Goal: Task Accomplishment & Management: Manage account settings

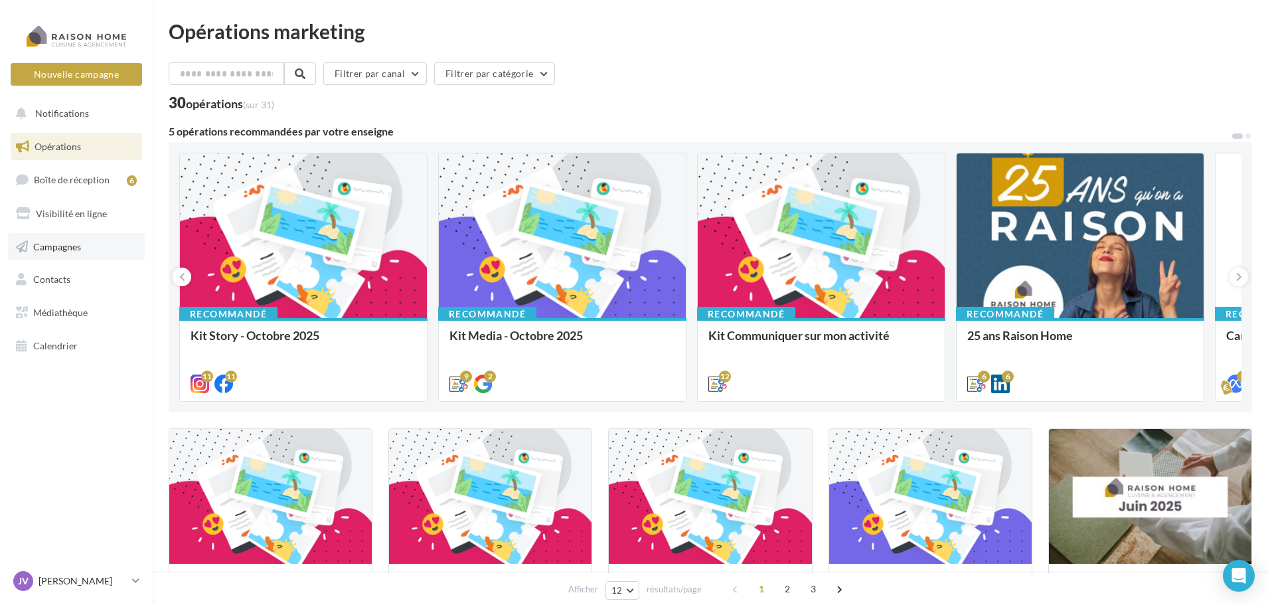
click at [80, 244] on span "Campagnes" at bounding box center [57, 245] width 48 height 11
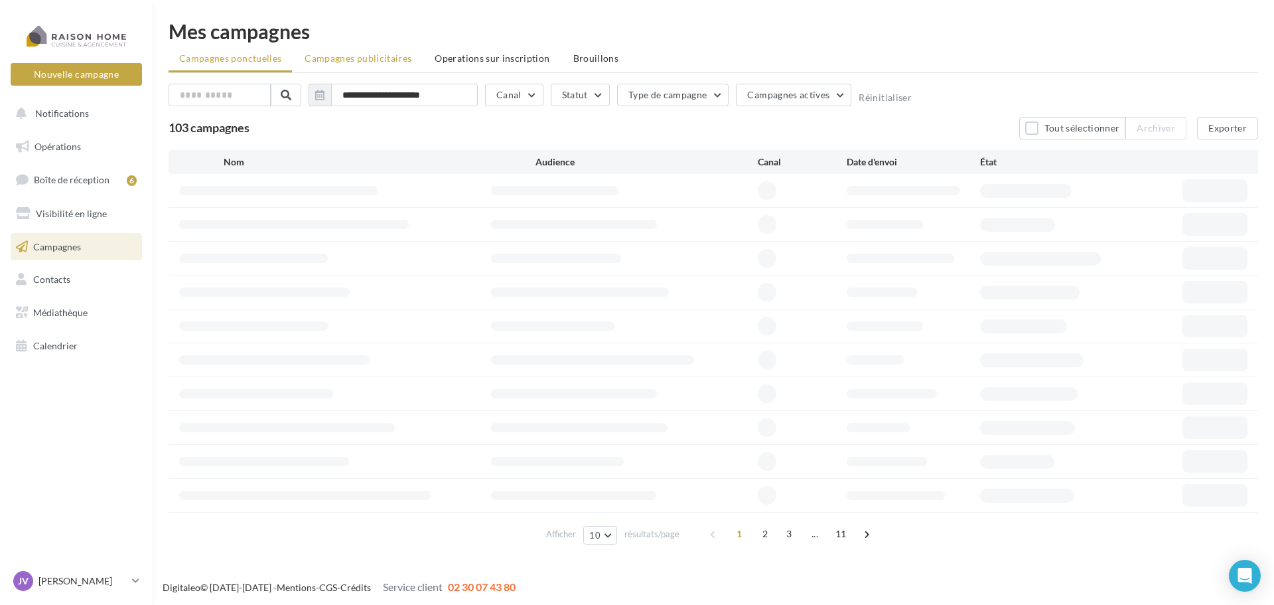
click at [389, 54] on span "Campagnes publicitaires" at bounding box center [358, 57] width 107 height 11
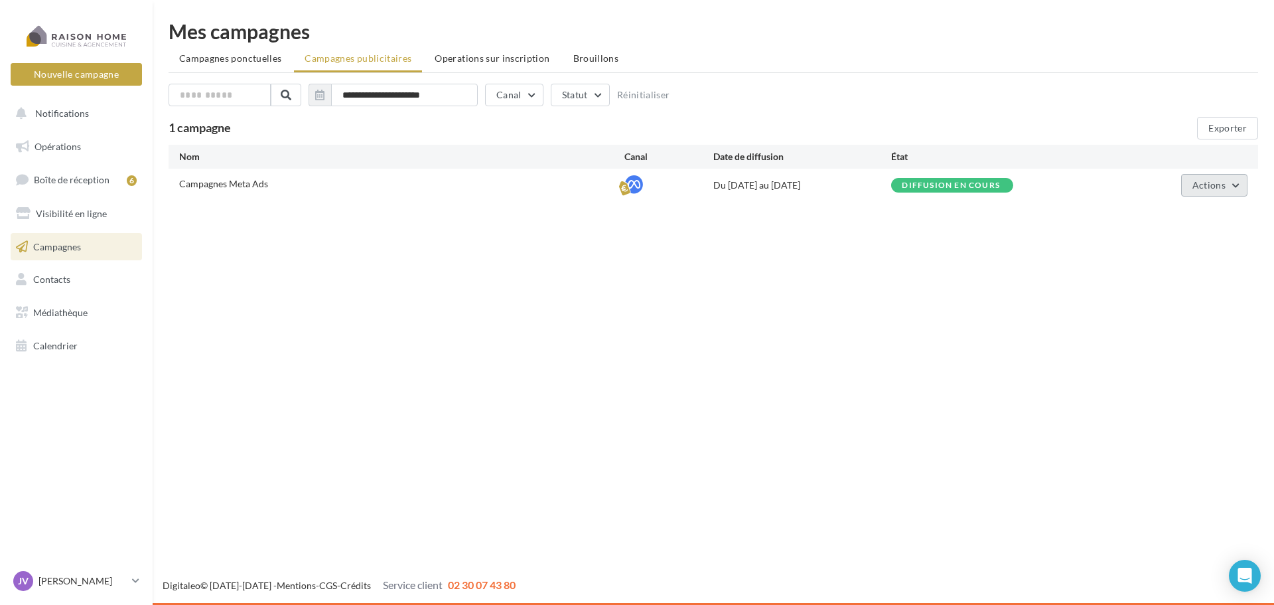
click at [1196, 187] on span "Actions" at bounding box center [1209, 184] width 33 height 11
click at [1173, 222] on button "Éditer" at bounding box center [1181, 216] width 133 height 35
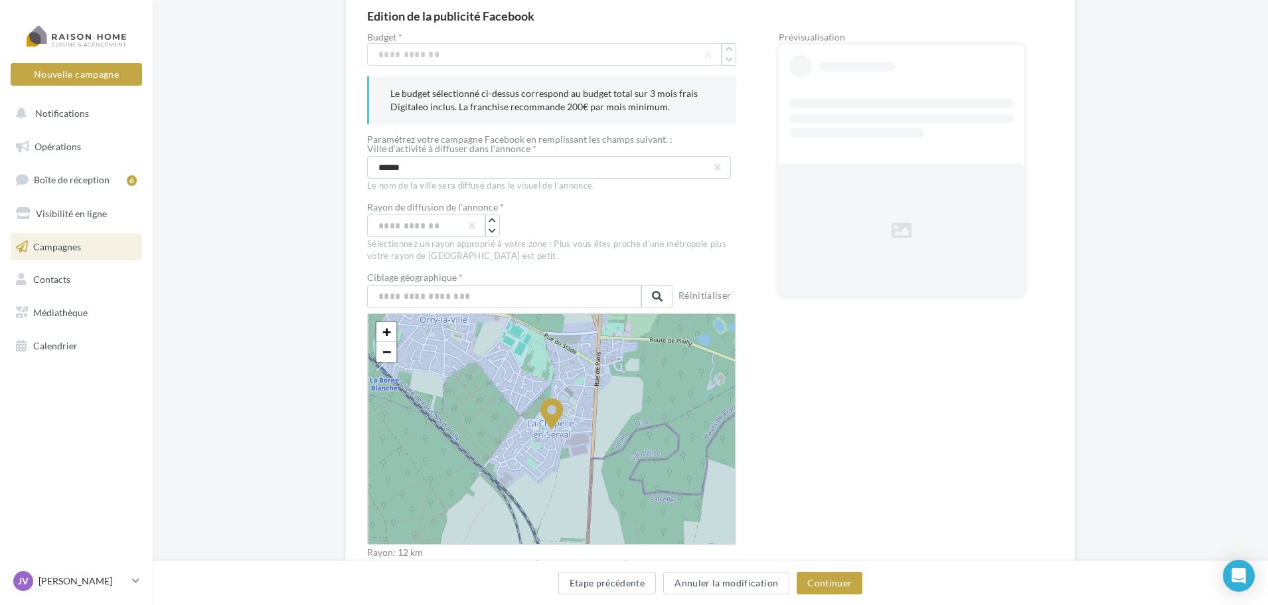
scroll to position [199, 0]
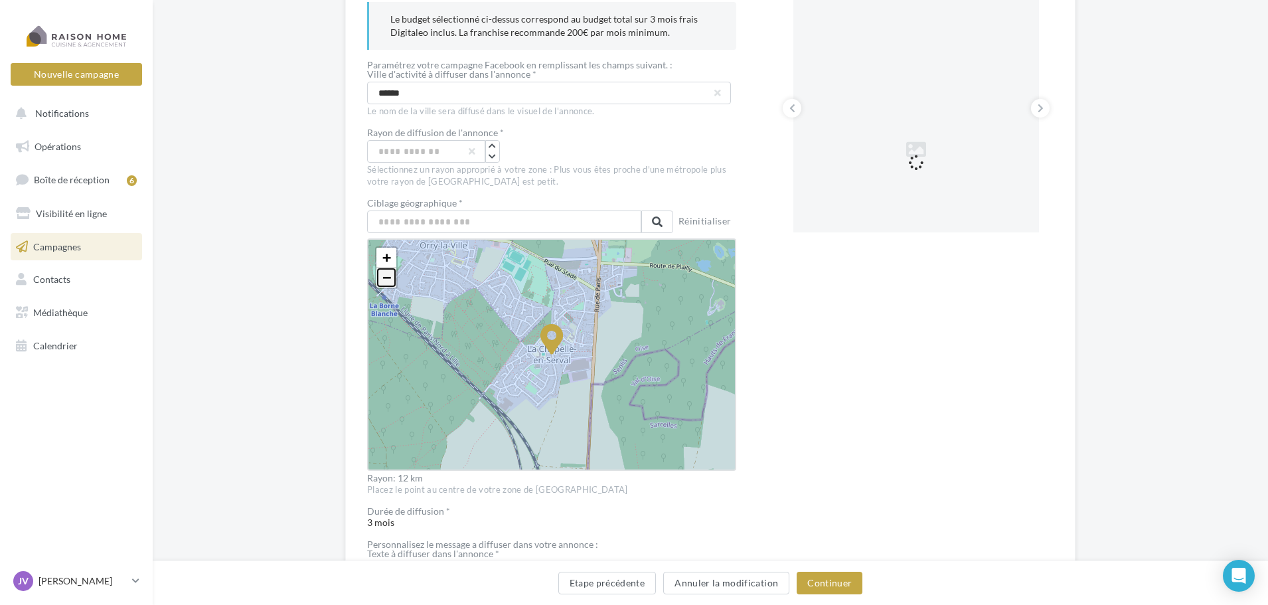
click at [388, 276] on span "−" at bounding box center [386, 277] width 9 height 17
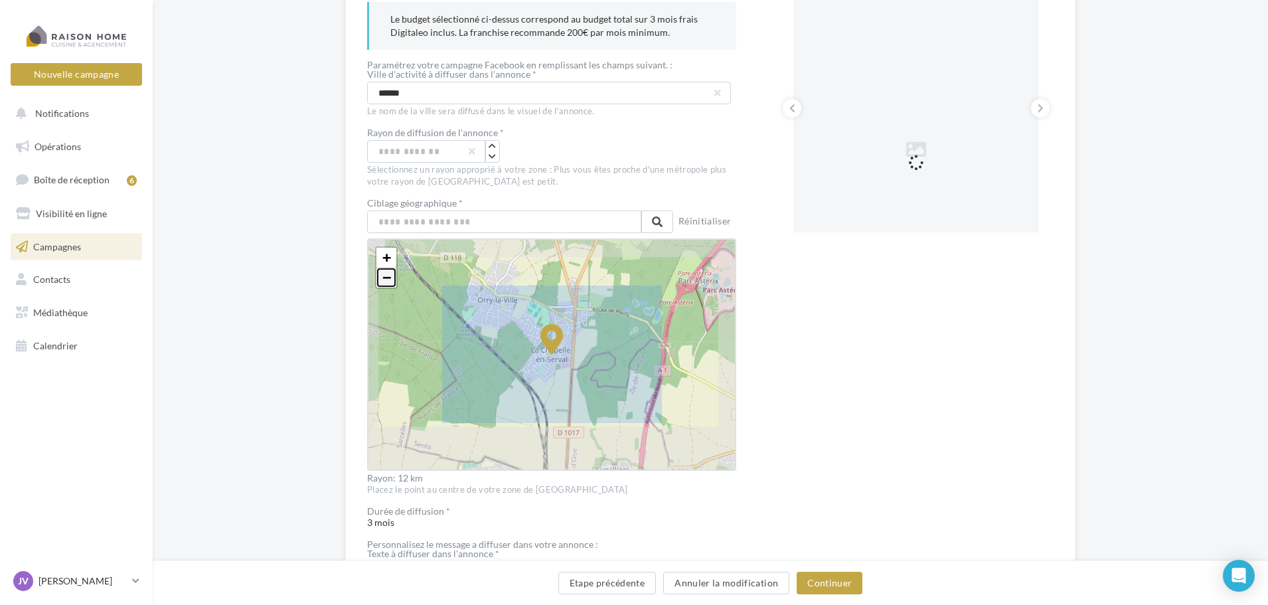
click at [388, 276] on span "−" at bounding box center [386, 277] width 9 height 17
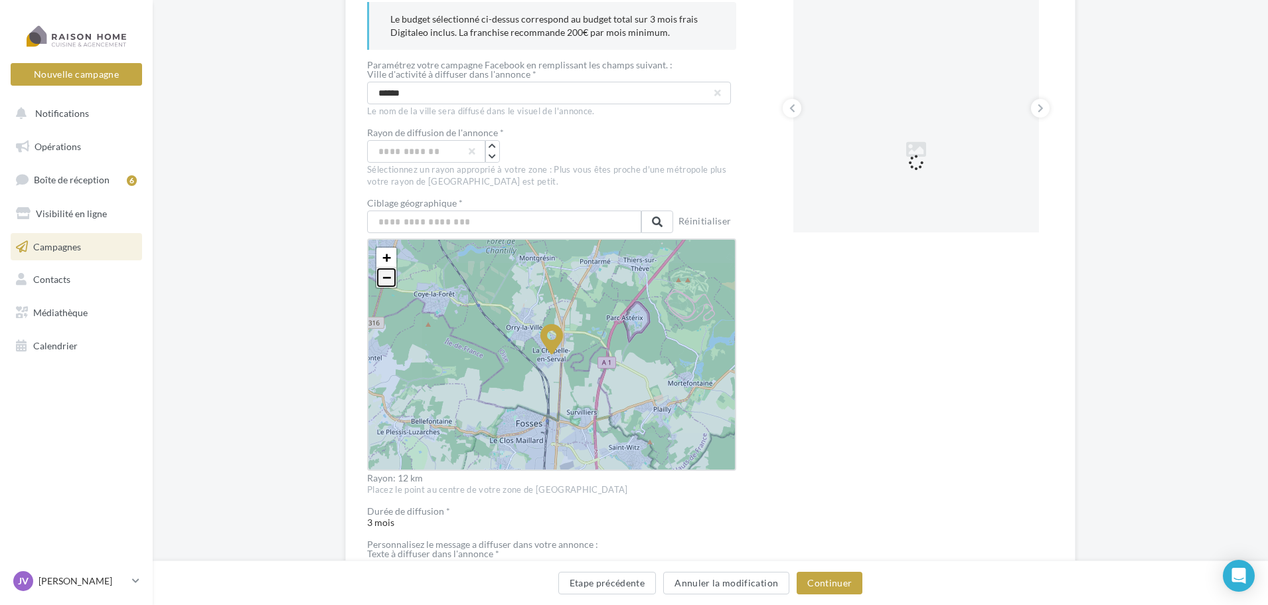
click at [388, 276] on span "−" at bounding box center [386, 277] width 9 height 17
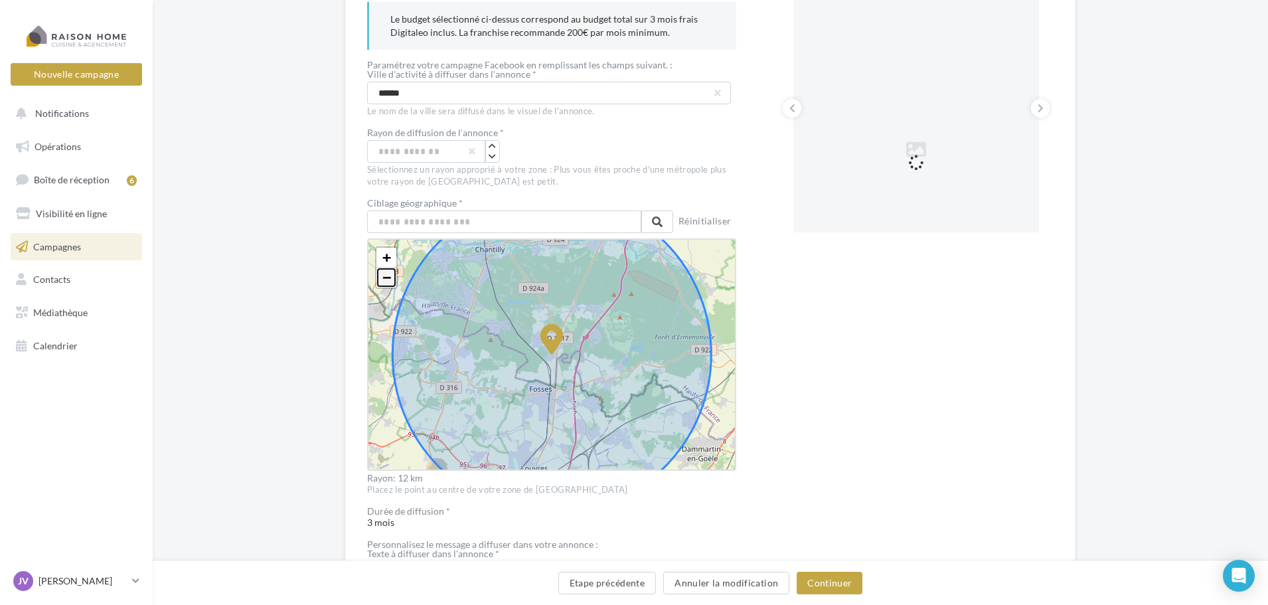
click at [388, 276] on span "−" at bounding box center [386, 277] width 9 height 17
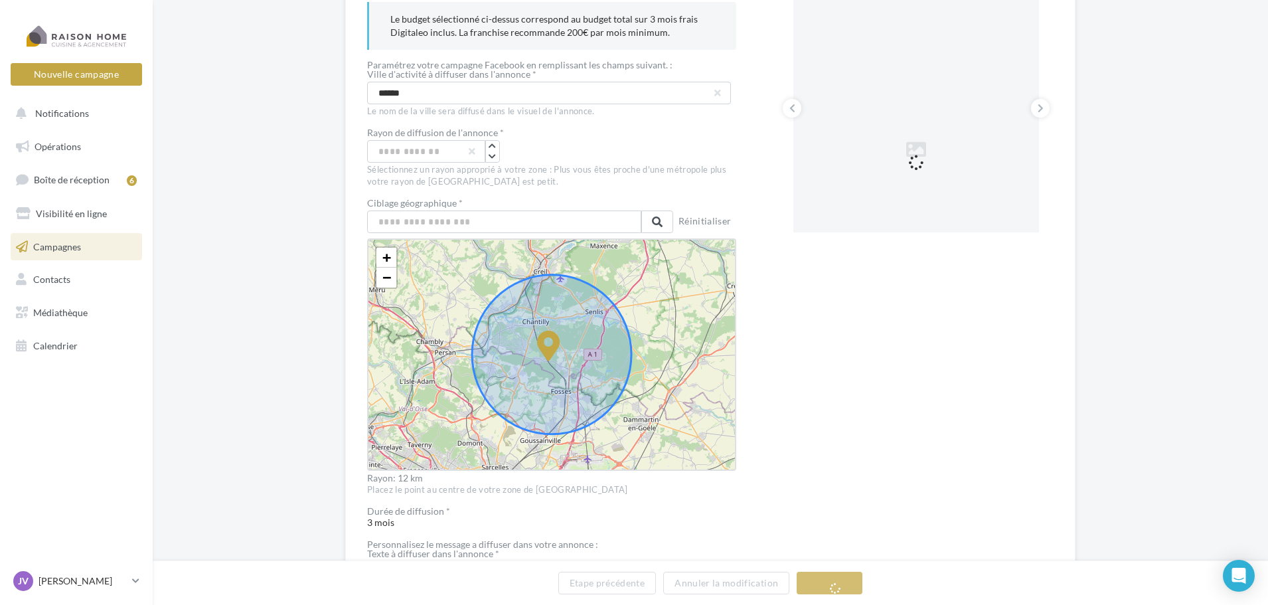
drag, startPoint x: 549, startPoint y: 349, endPoint x: 546, endPoint y: 358, distance: 9.2
click at [546, 358] on icon at bounding box center [548, 346] width 23 height 31
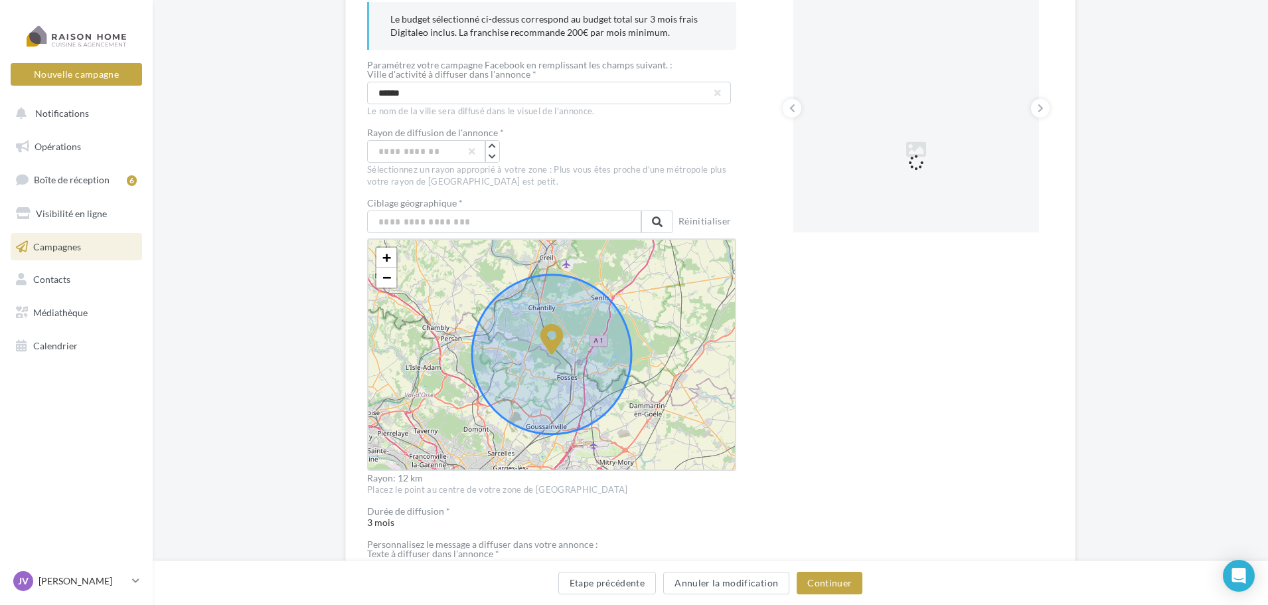
drag, startPoint x: 552, startPoint y: 341, endPoint x: 561, endPoint y: 339, distance: 9.5
drag, startPoint x: 554, startPoint y: 340, endPoint x: 560, endPoint y: 337, distance: 7.2
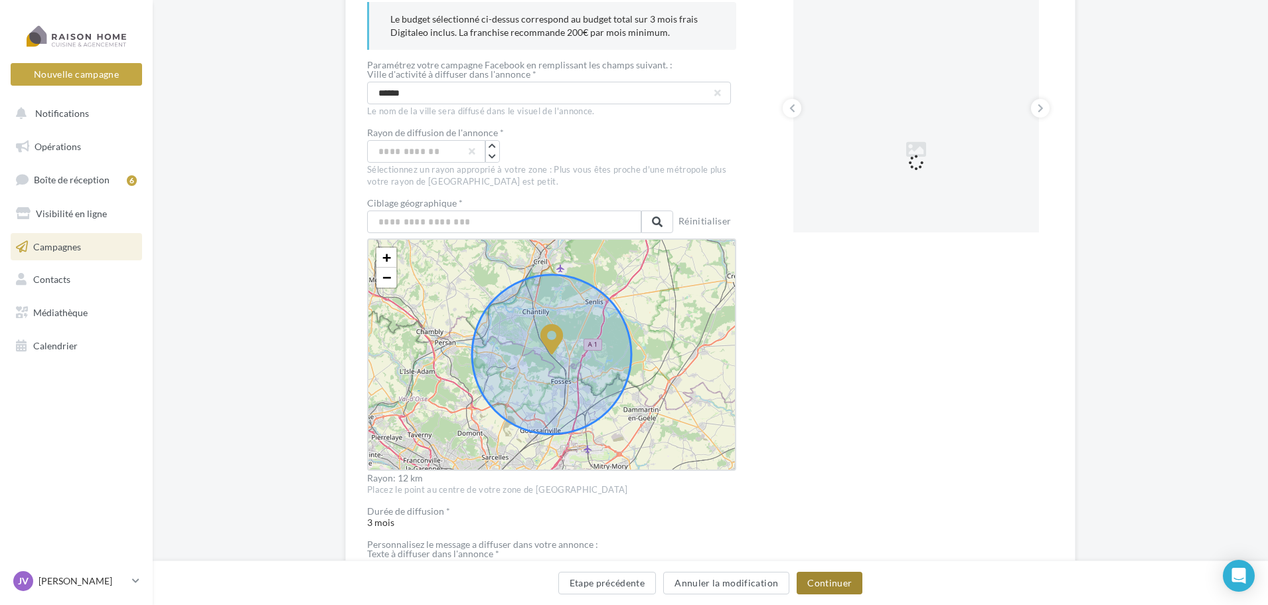
click at [840, 581] on button "Continuer" at bounding box center [829, 582] width 66 height 23
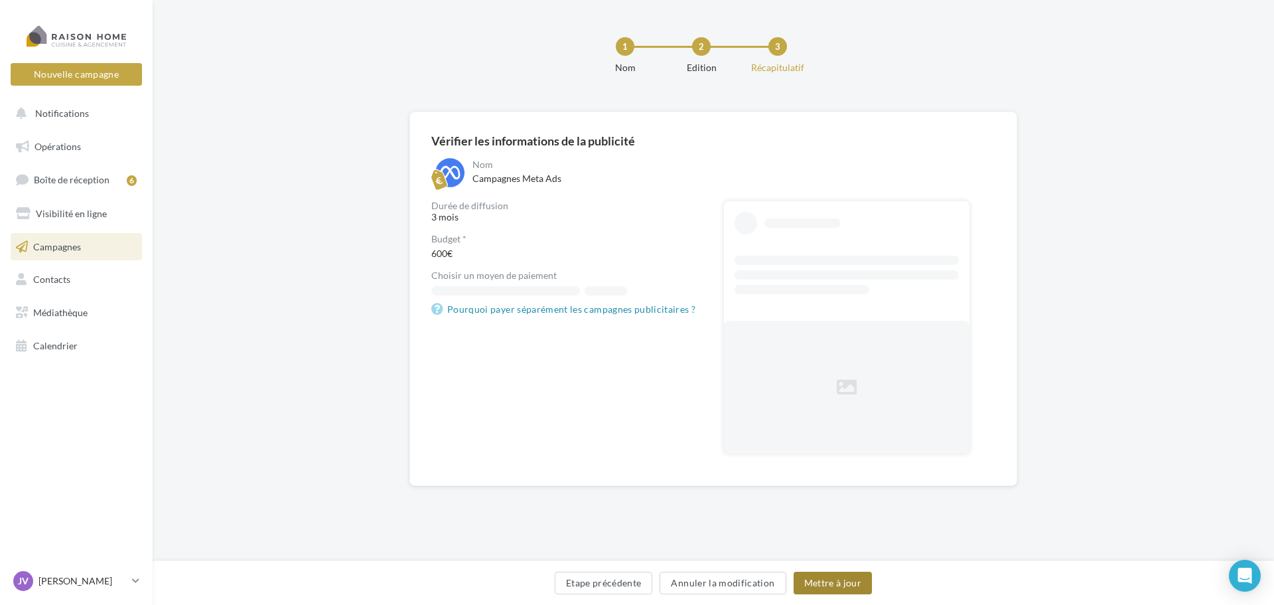
click at [848, 580] on button "Mettre à jour" at bounding box center [833, 582] width 79 height 23
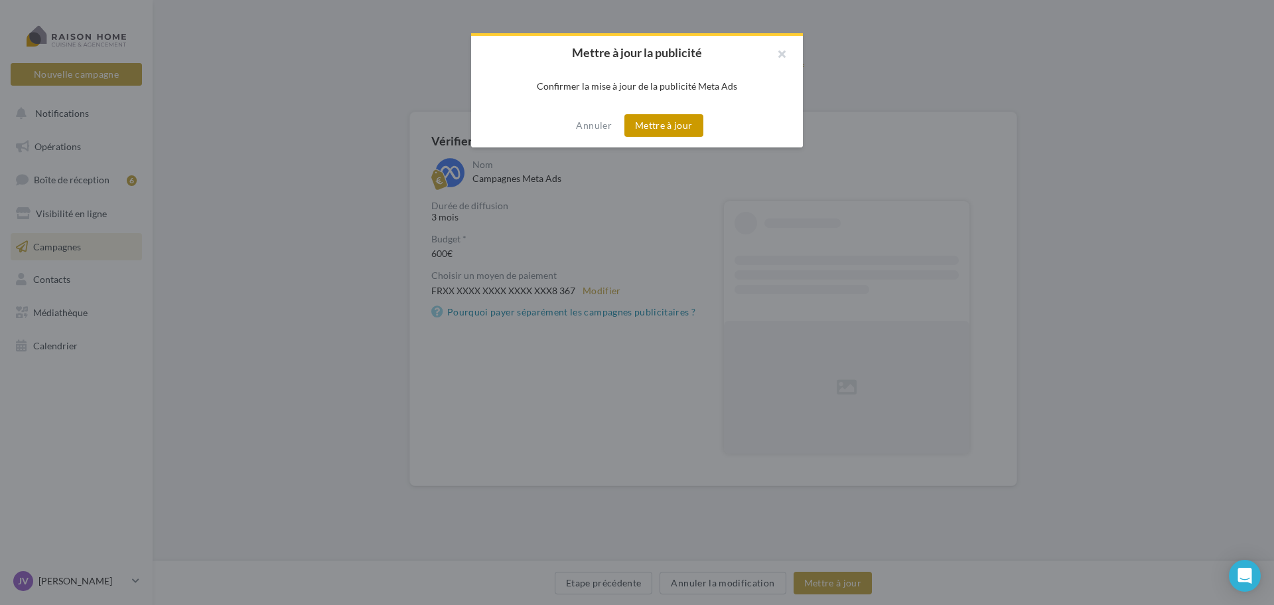
click at [673, 121] on button "Mettre à jour" at bounding box center [664, 125] width 79 height 23
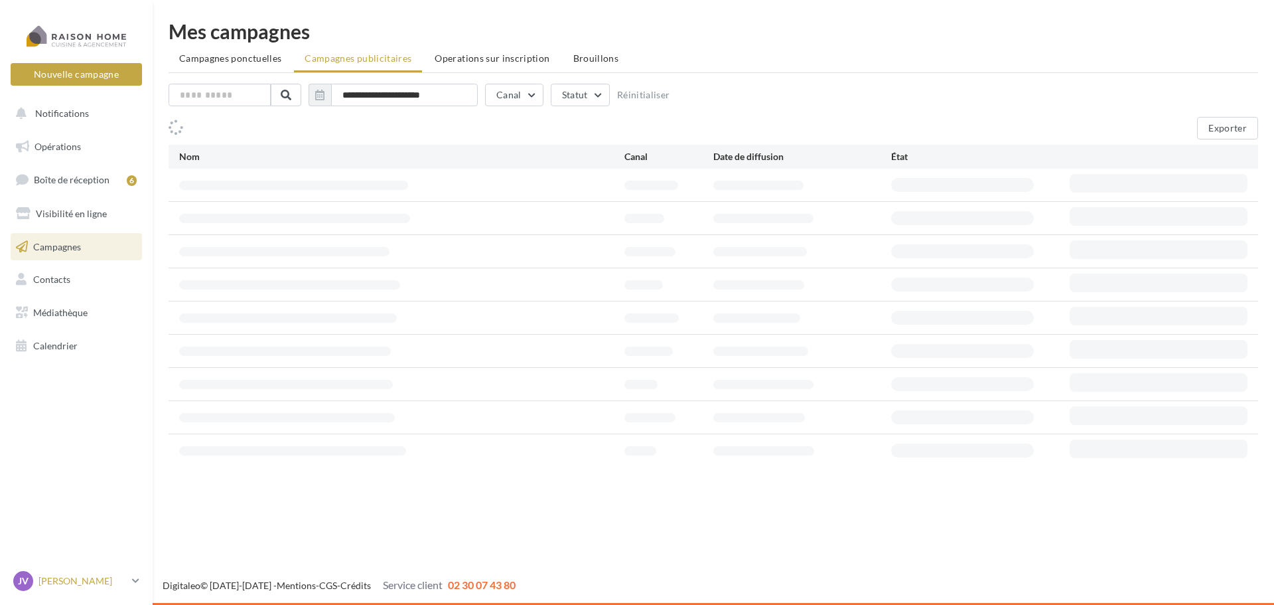
click at [68, 579] on p "[PERSON_NAME]" at bounding box center [82, 580] width 88 height 13
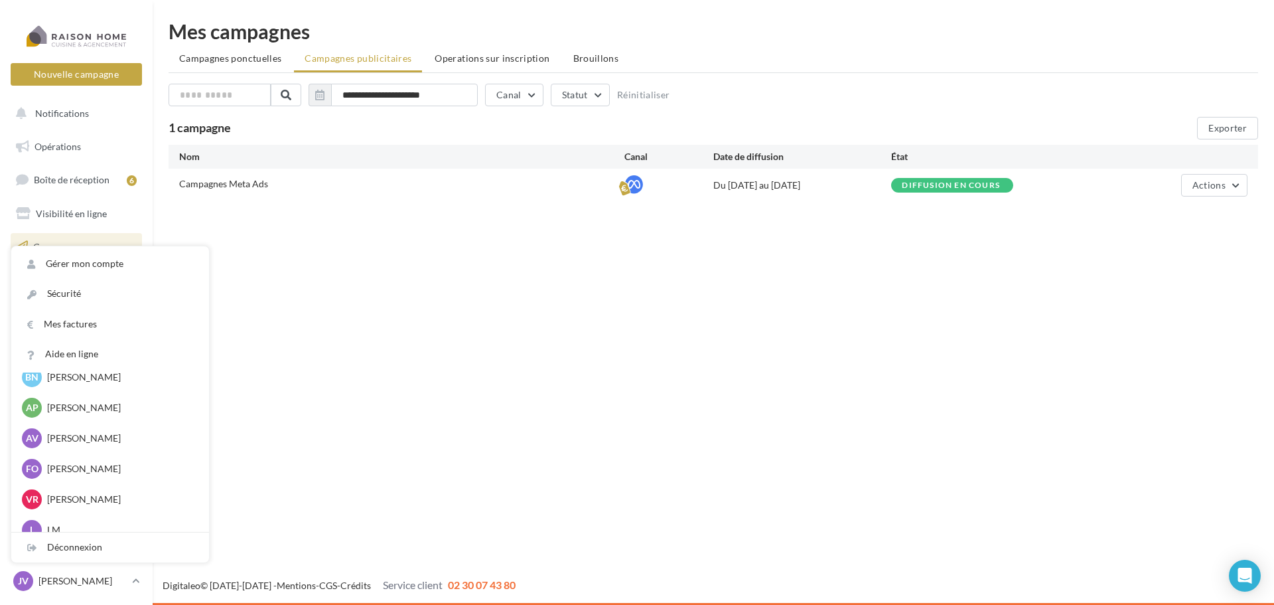
scroll to position [1985, 0]
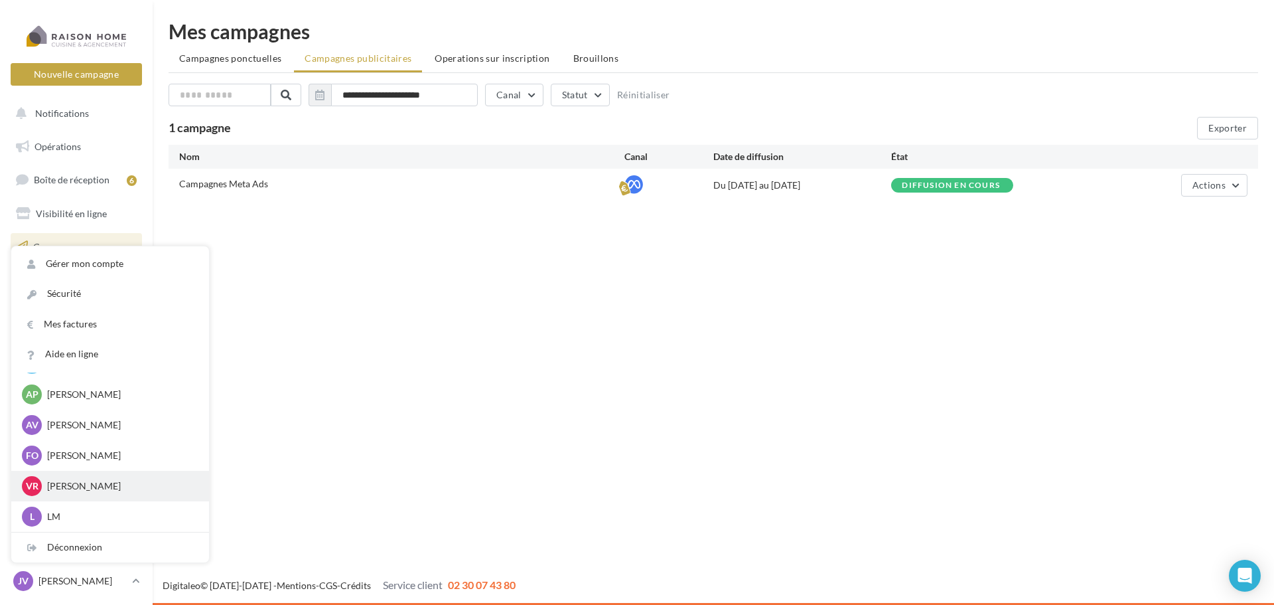
click at [109, 485] on p "[PERSON_NAME]" at bounding box center [120, 485] width 146 height 13
drag, startPoint x: 1037, startPoint y: 364, endPoint x: 1204, endPoint y: 171, distance: 255.1
click at [1048, 362] on div "Nouvelle campagne Nouvelle campagne Notifications Opérations Boîte de réception…" at bounding box center [637, 302] width 1274 height 605
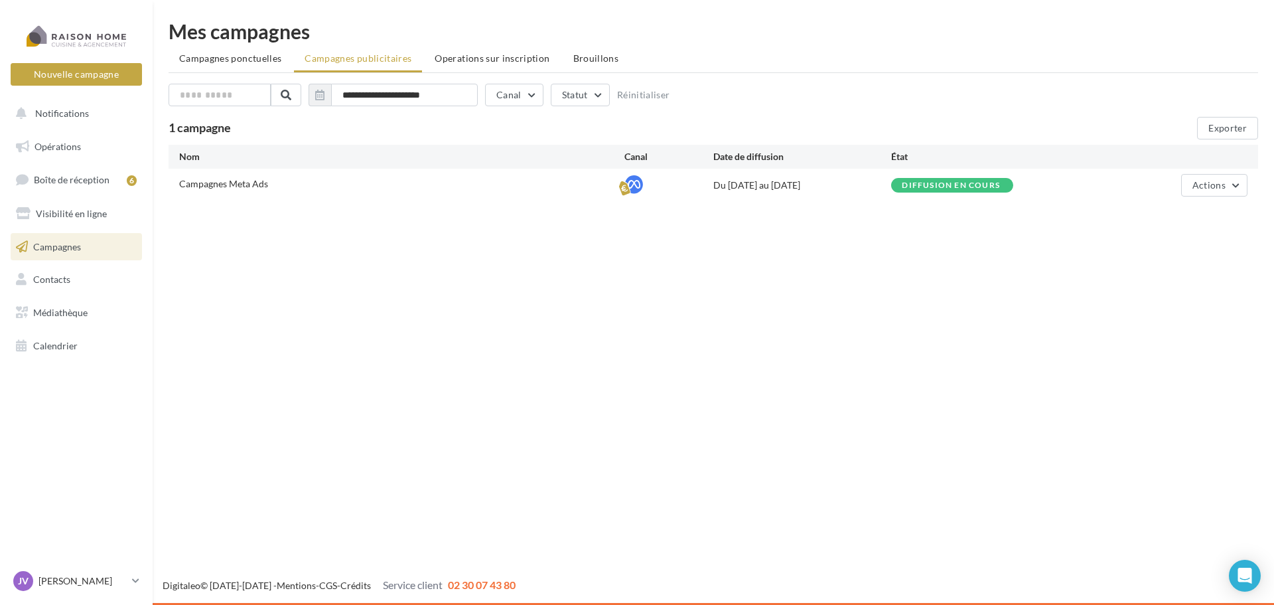
click at [1209, 201] on div "Campagnes Meta Ads Du [DATE] au [DATE] Diffusion en cours Actions" at bounding box center [714, 185] width 1090 height 33
click at [1216, 188] on span "Actions" at bounding box center [1209, 184] width 33 height 11
click at [1194, 212] on button "Éditer" at bounding box center [1181, 216] width 133 height 35
